Goal: Information Seeking & Learning: Check status

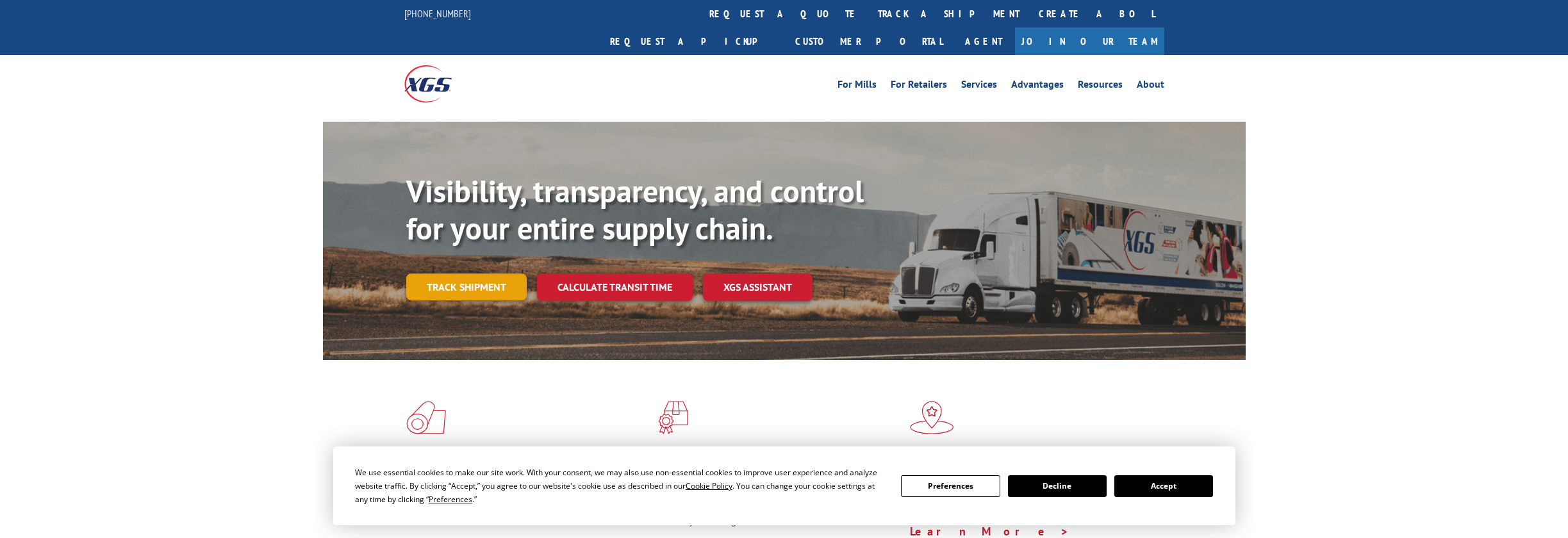
click at [432, 274] on link "Track shipment" at bounding box center [466, 287] width 120 height 27
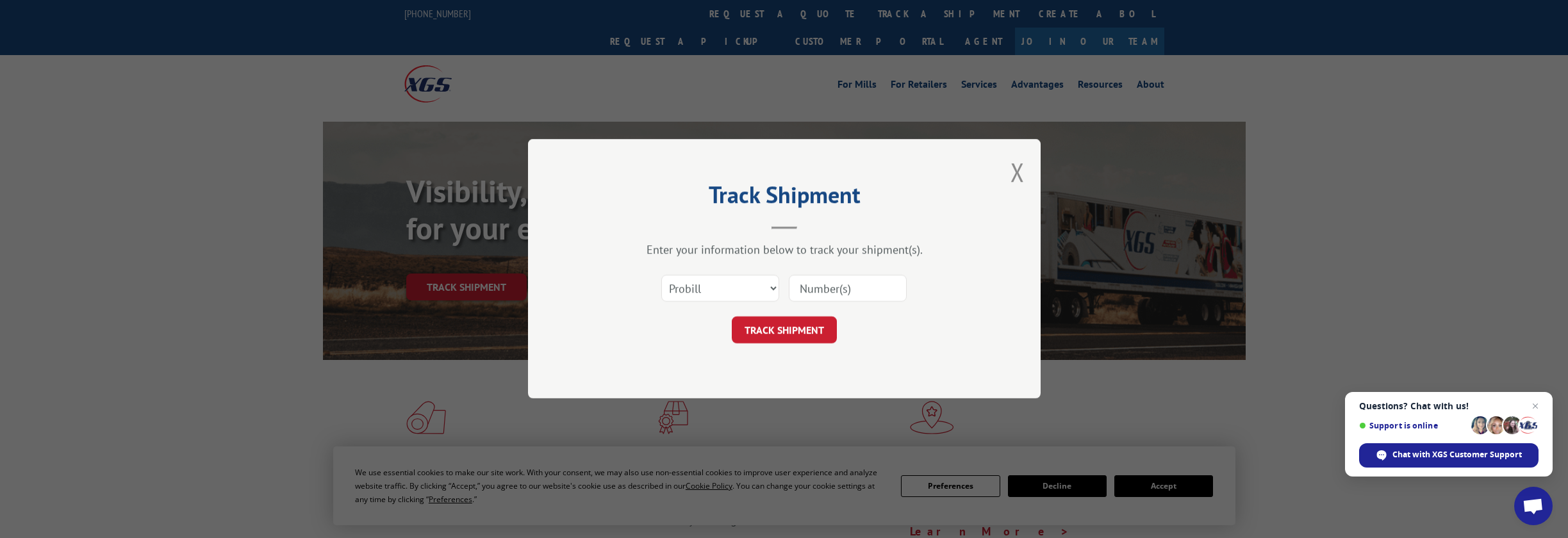
paste input "2835556"
type input "2835556"
click at [772, 332] on button "TRACK SHIPMENT" at bounding box center [784, 331] width 105 height 27
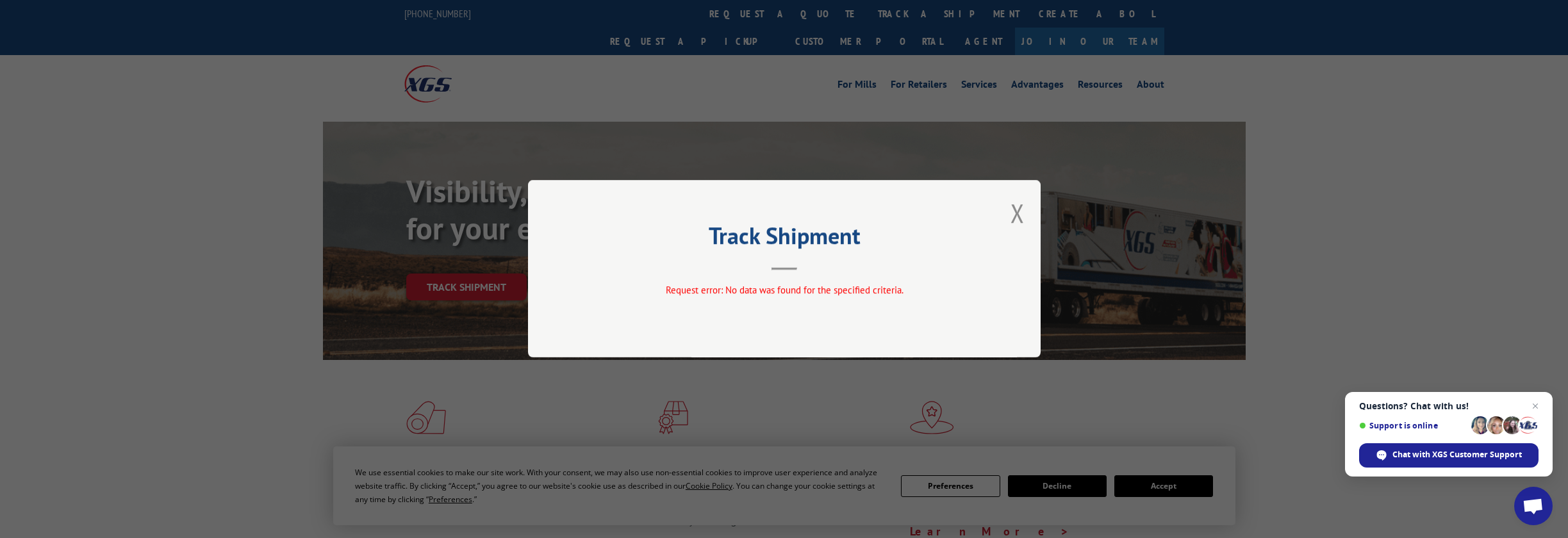
click at [1006, 219] on div "Track Shipment Request error: No data was found for the specified criteria." at bounding box center [784, 269] width 513 height 178
click at [1017, 215] on button "Close modal" at bounding box center [1018, 213] width 14 height 34
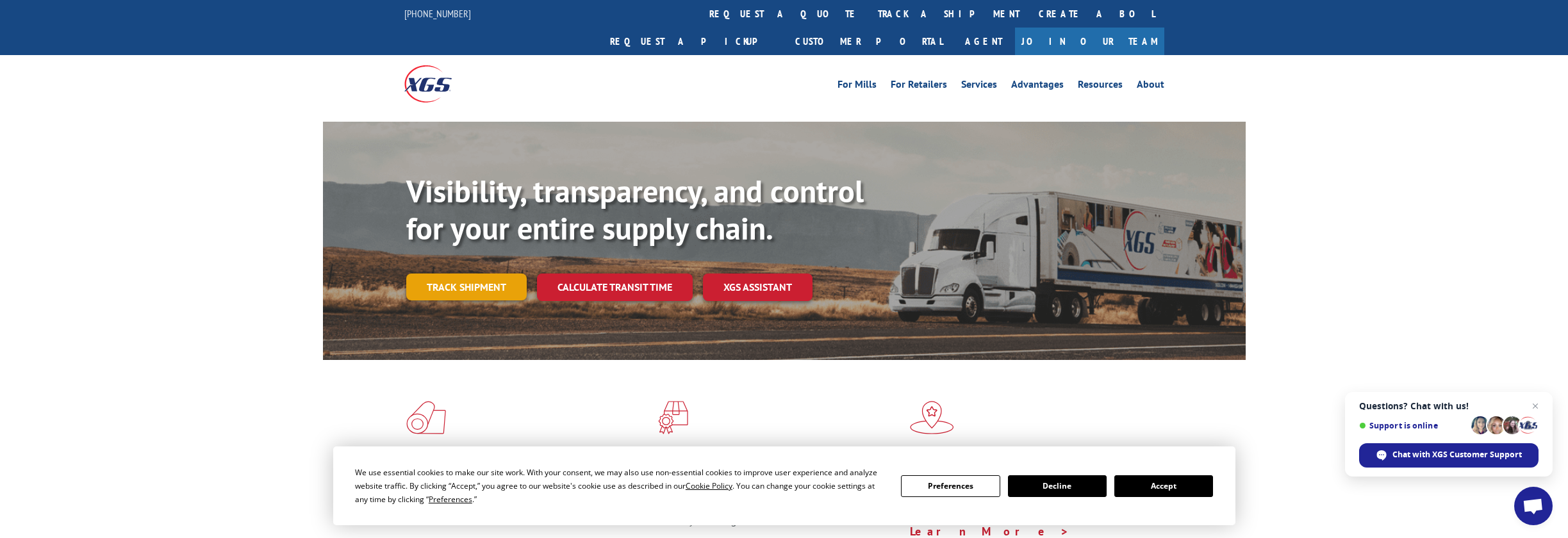
click at [469, 274] on link "Track shipment" at bounding box center [466, 287] width 120 height 27
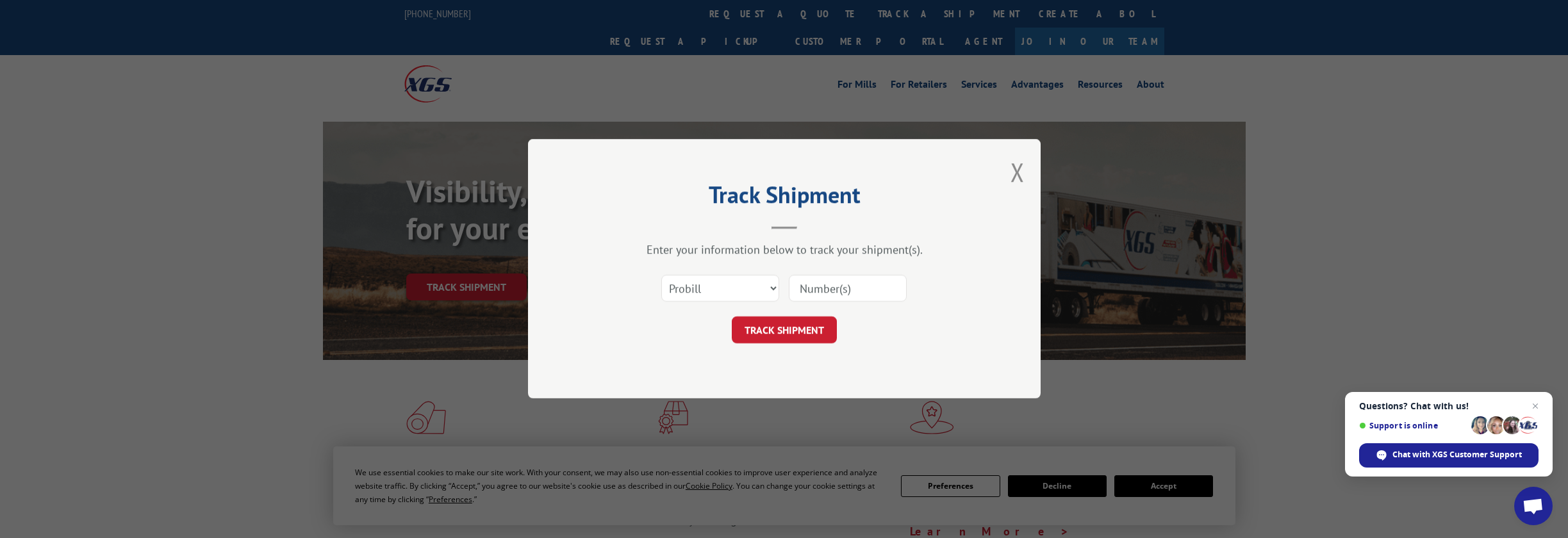
click at [835, 290] on input at bounding box center [848, 289] width 118 height 27
type input "2835556"
click at [800, 331] on button "TRACK SHIPMENT" at bounding box center [784, 331] width 105 height 27
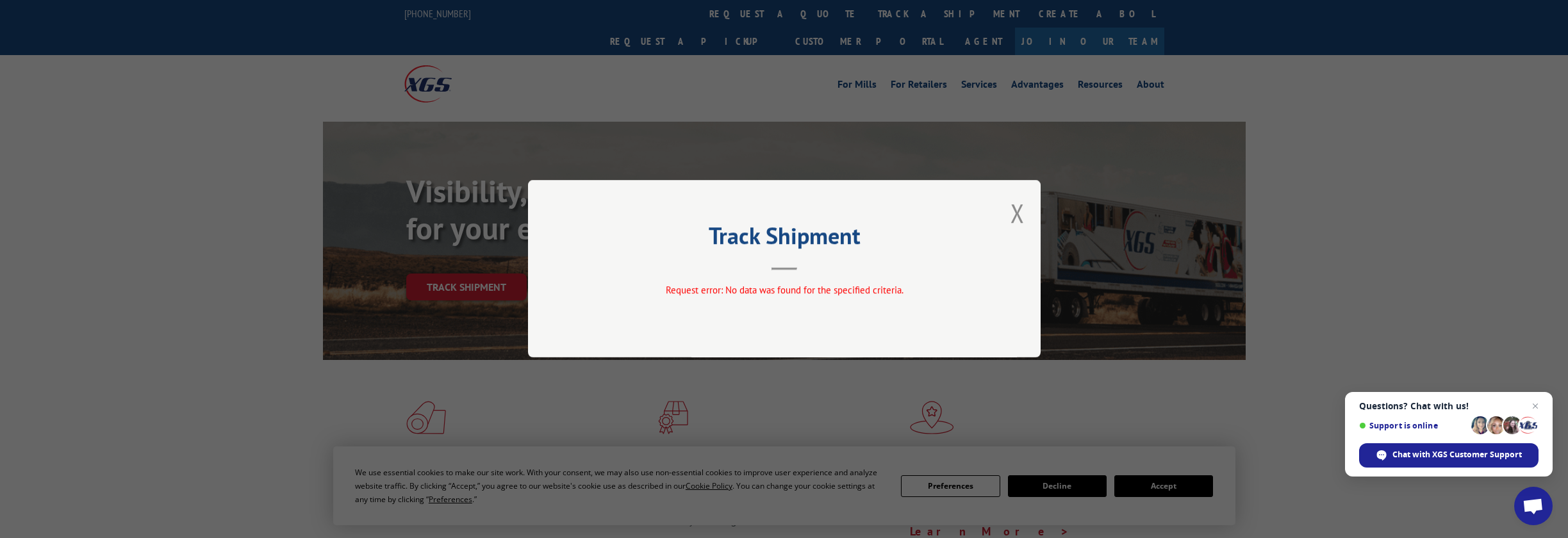
click at [1026, 213] on div "Track Shipment Request error: No data was found for the specified criteria." at bounding box center [784, 269] width 513 height 178
click at [1012, 217] on button "Close modal" at bounding box center [1018, 213] width 14 height 34
